Goal: Use online tool/utility: Utilize a website feature to perform a specific function

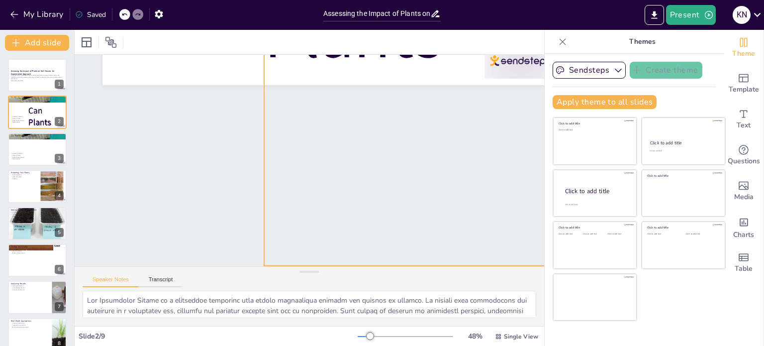
scroll to position [83, 0]
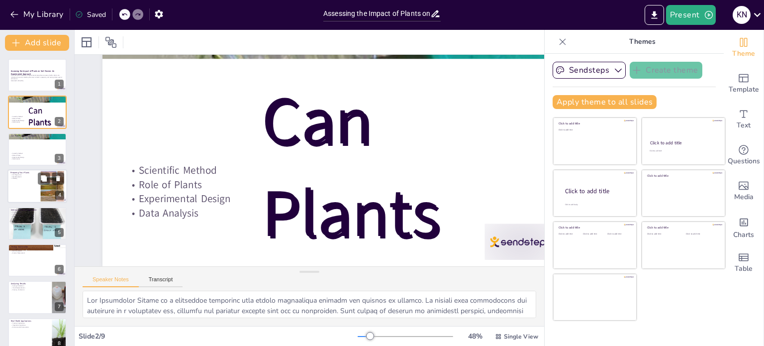
click at [24, 194] on div at bounding box center [37, 186] width 60 height 34
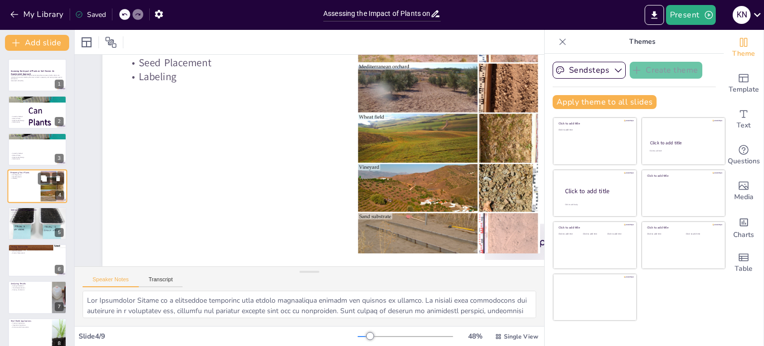
scroll to position [0, 0]
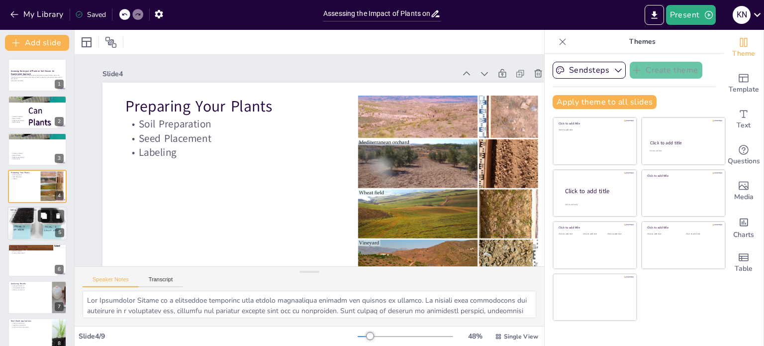
click at [40, 219] on button at bounding box center [44, 215] width 12 height 12
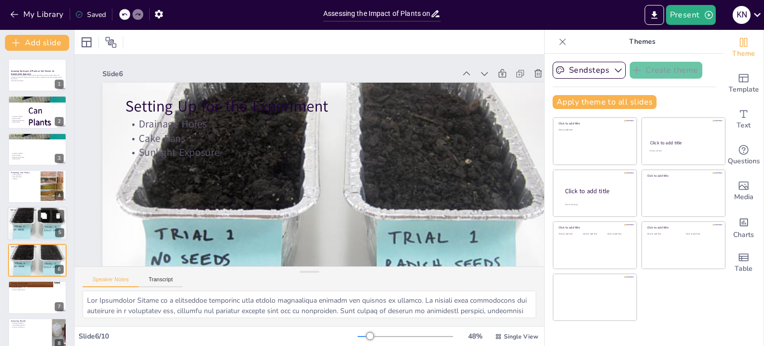
scroll to position [52, 0]
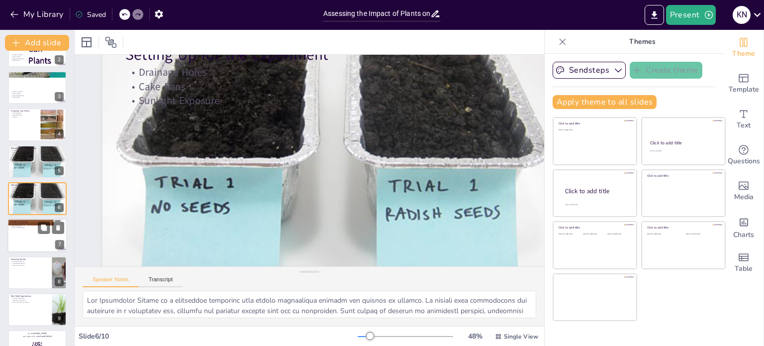
click at [41, 240] on div at bounding box center [37, 236] width 60 height 34
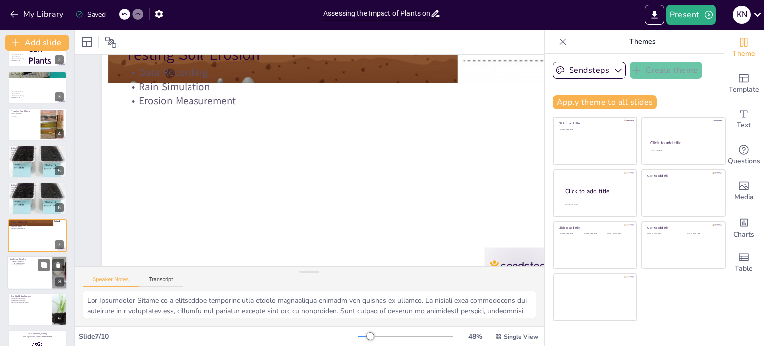
scroll to position [0, 0]
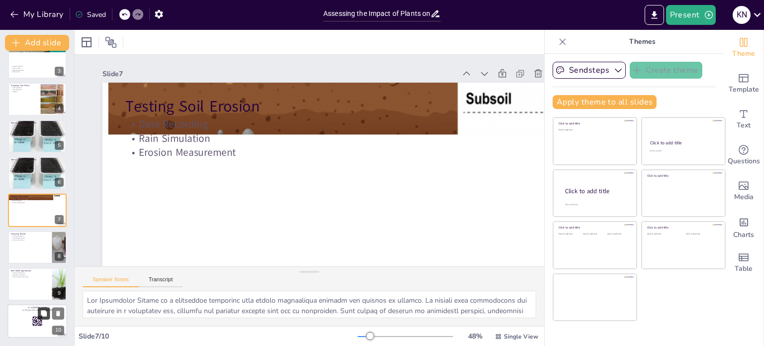
click at [38, 308] on button at bounding box center [44, 313] width 12 height 12
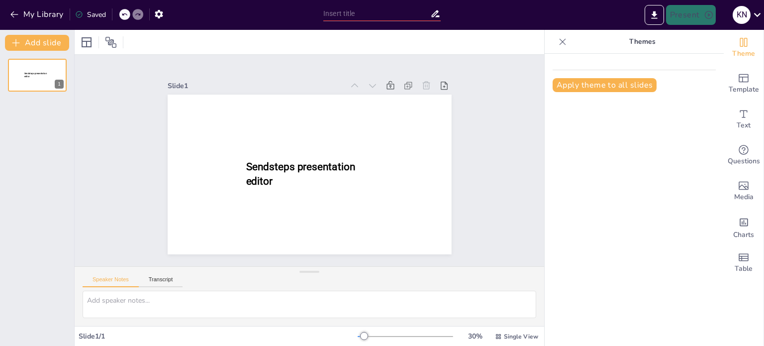
type input "Assessing the Impact of Plants on Soil Erosion: An Experimental Approach"
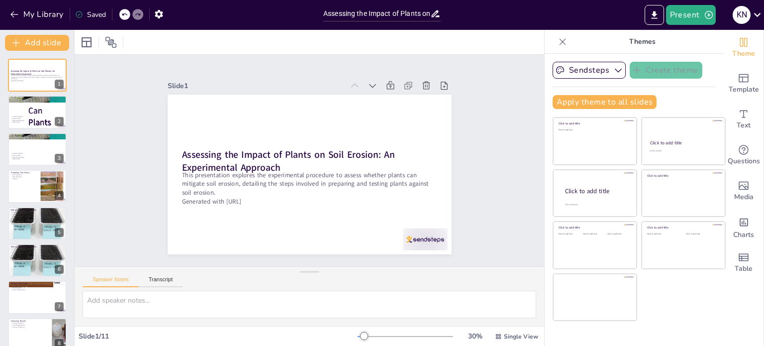
click at [481, 155] on div "Slide 1 Assessing the Impact of Plants on Soil Erosion: An Experimental Approac…" at bounding box center [309, 160] width 469 height 211
